Goal: Navigation & Orientation: Find specific page/section

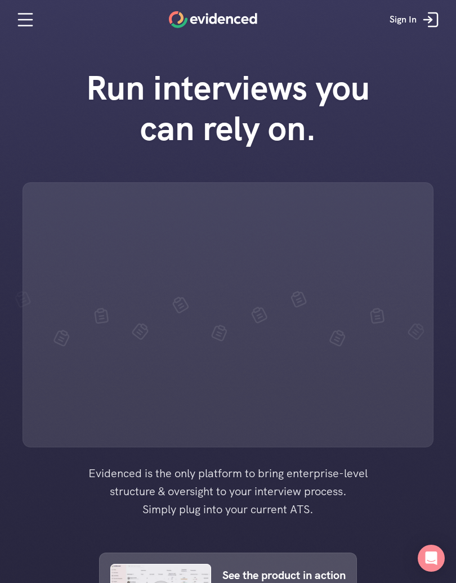
scroll to position [2, 0]
click at [0, 414] on div "Run interviews you can rely on." at bounding box center [228, 251] width 456 height 391
click at [1, 0] on nav "Sign In" at bounding box center [228, 19] width 456 height 39
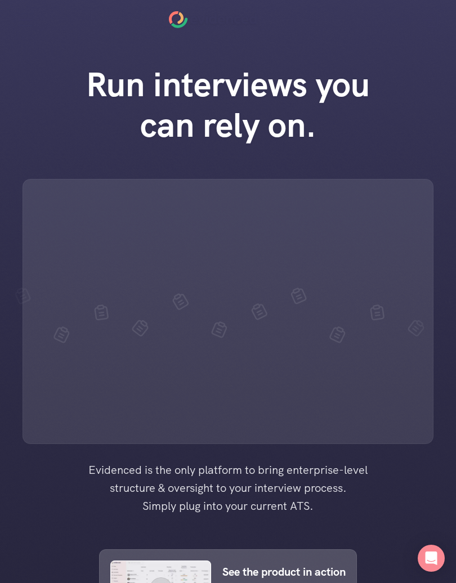
scroll to position [139, 0]
